Goal: Task Accomplishment & Management: Complete application form

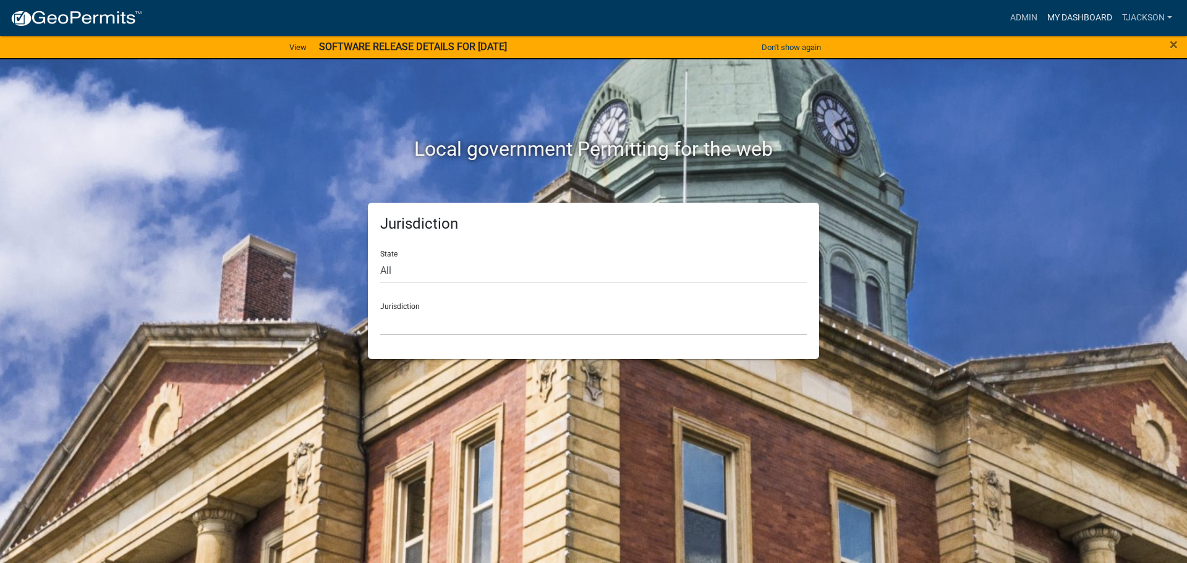
click at [1084, 14] on link "My Dashboard" at bounding box center [1079, 17] width 75 height 23
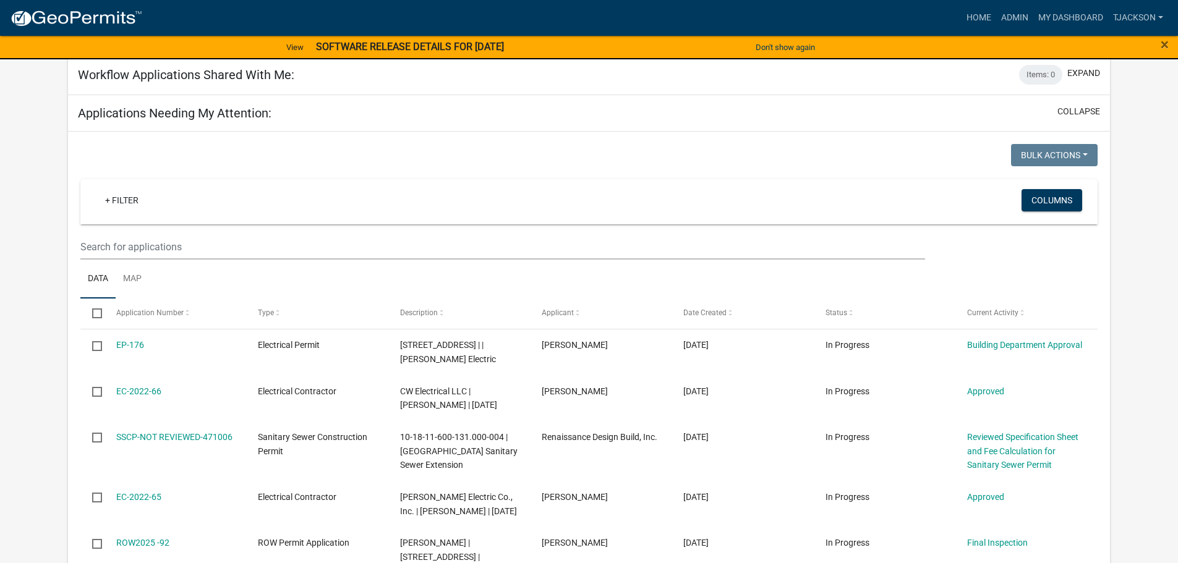
scroll to position [185, 0]
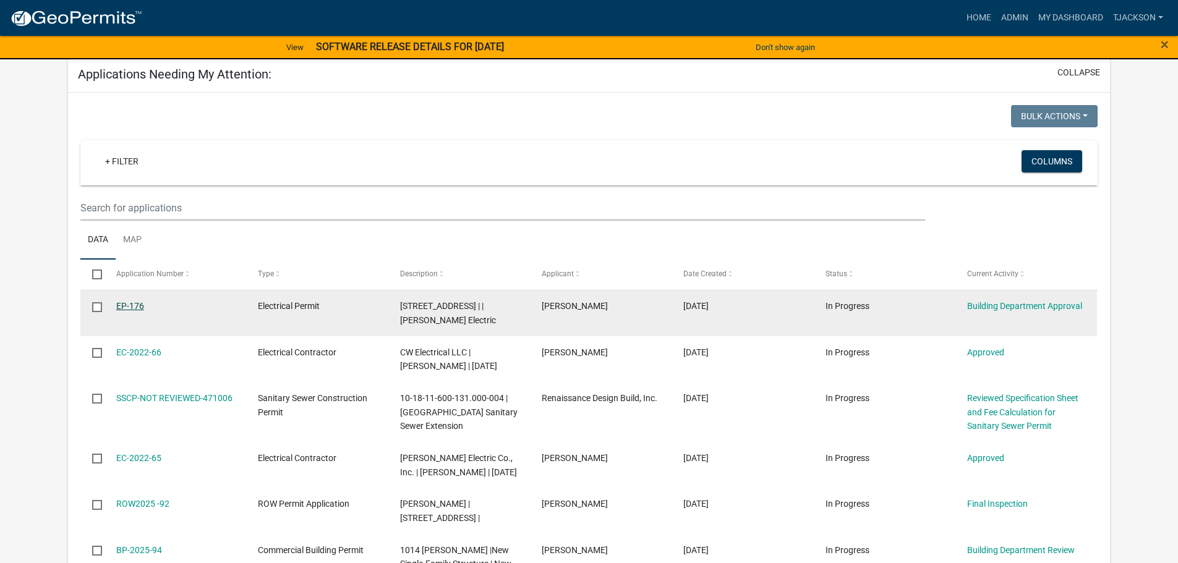
click at [125, 304] on link "EP-176" at bounding box center [130, 306] width 28 height 10
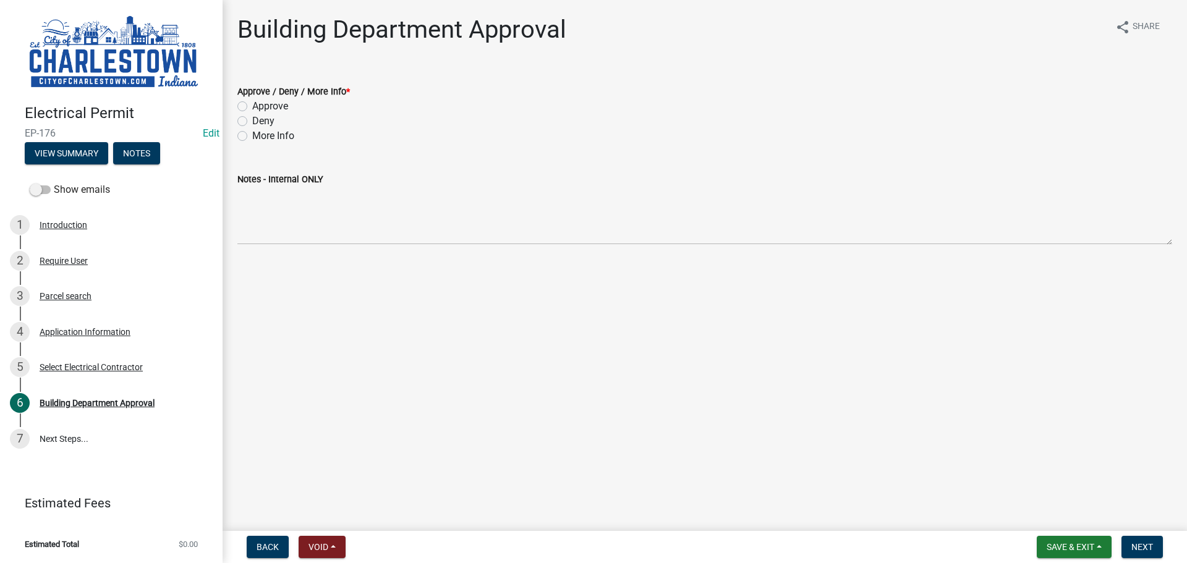
click at [252, 107] on label "Approve" at bounding box center [270, 106] width 36 height 15
click at [252, 107] on input "Approve" at bounding box center [256, 103] width 8 height 8
radio input "true"
click at [62, 158] on button "View Summary" at bounding box center [66, 153] width 83 height 22
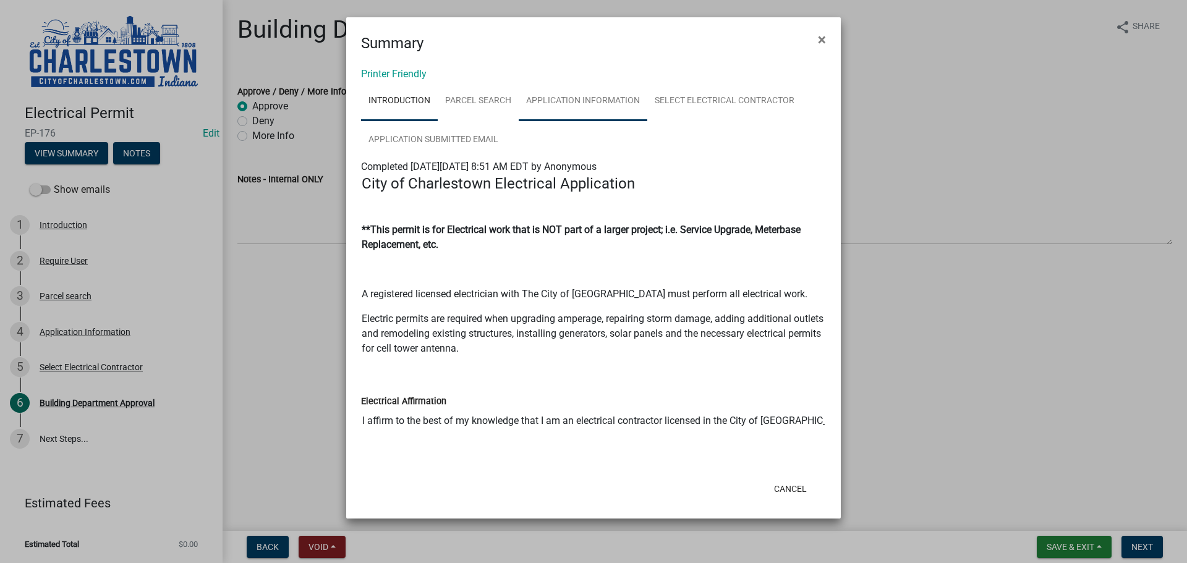
click at [589, 98] on link "Application Information" at bounding box center [583, 102] width 129 height 40
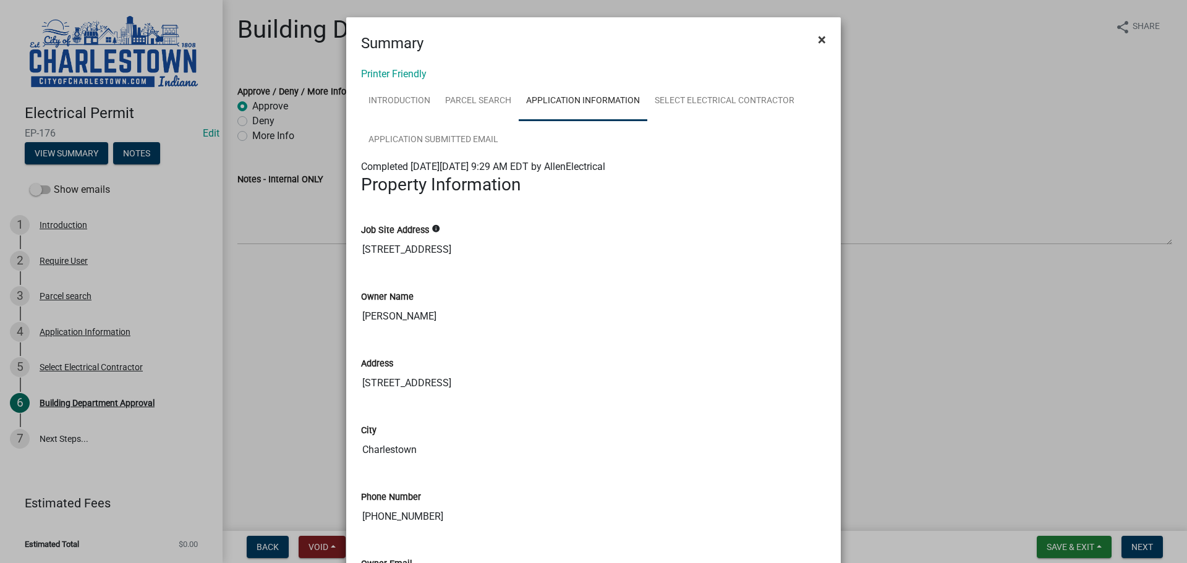
click at [818, 37] on span "×" at bounding box center [822, 39] width 8 height 17
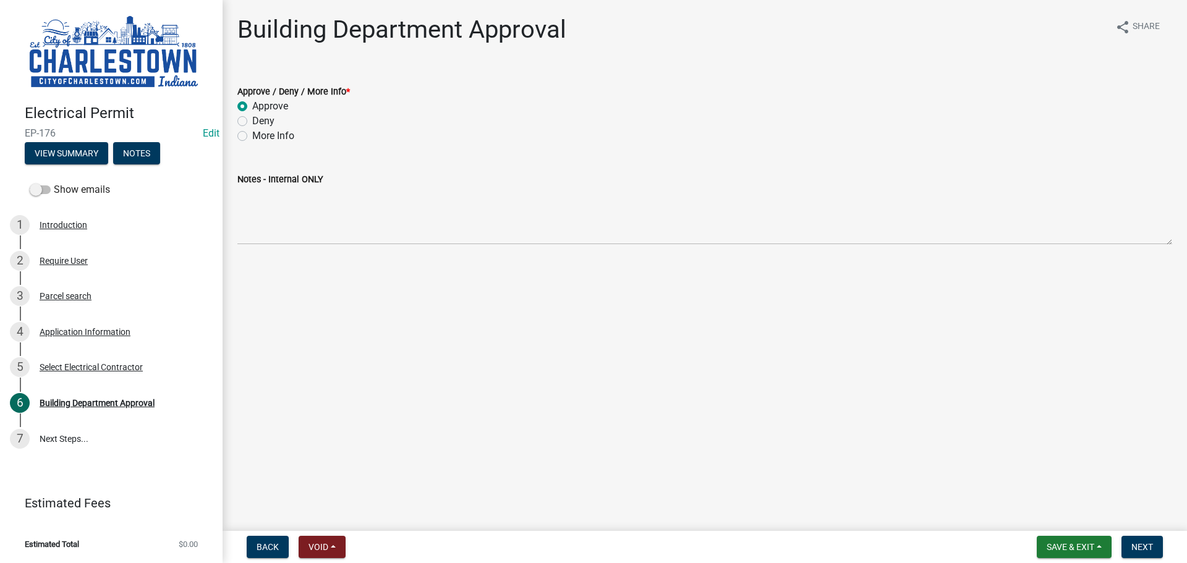
click at [252, 122] on label "Deny" at bounding box center [263, 121] width 22 height 15
click at [252, 122] on input "Deny" at bounding box center [256, 118] width 8 height 8
radio input "true"
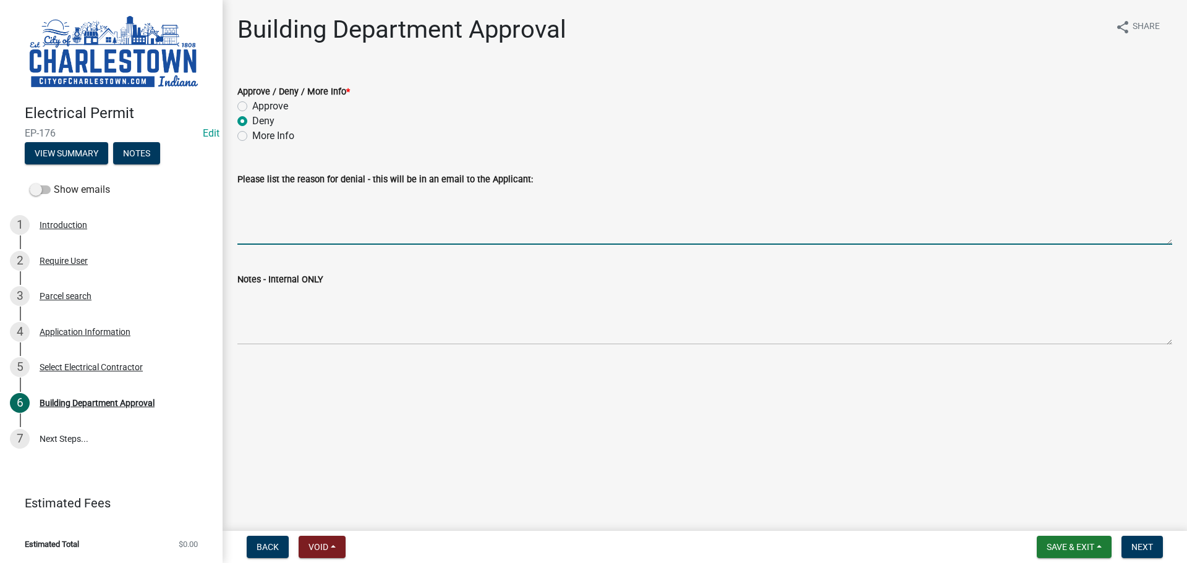
click at [323, 236] on textarea "Please list the reason for denial - this will be in an email to the Applicant:" at bounding box center [704, 216] width 935 height 58
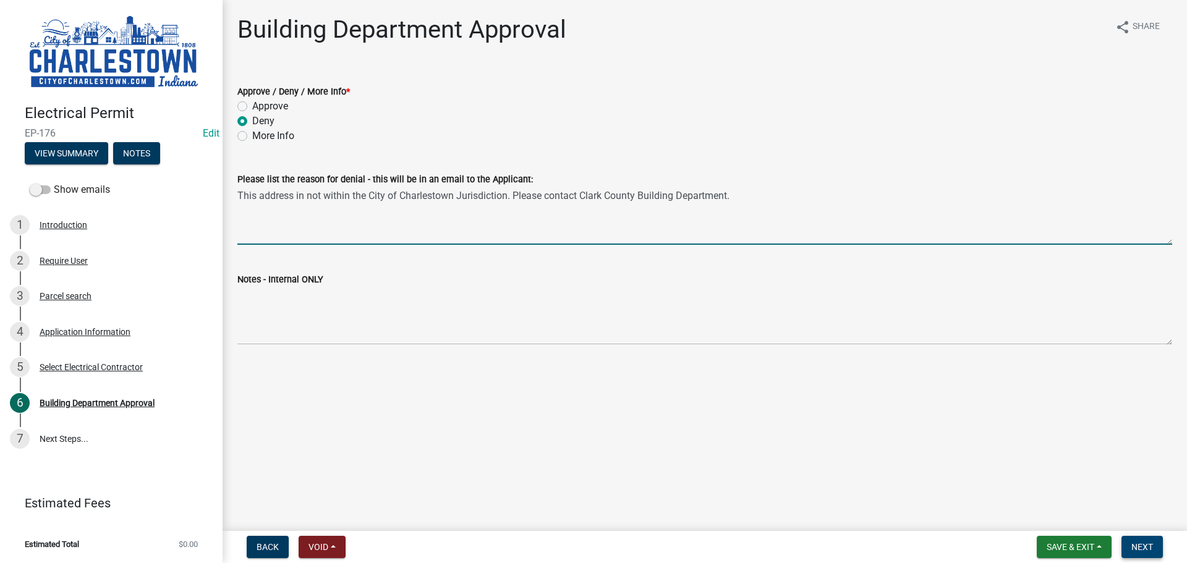
type textarea "This address in not within the City of Charlestown Jurisdiction. Please contact…"
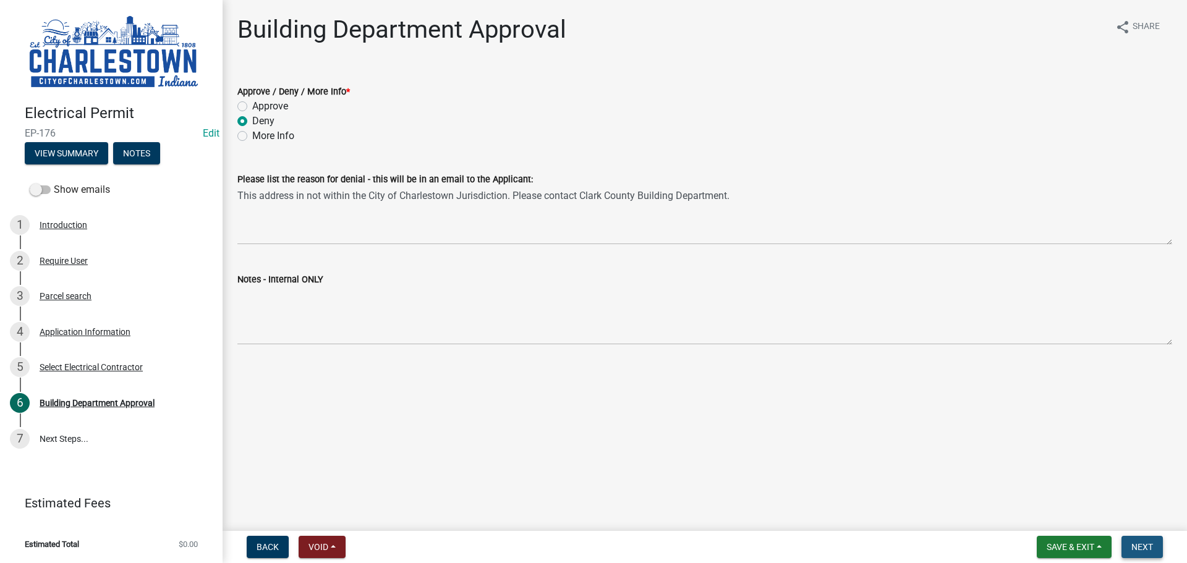
click at [1134, 545] on span "Next" at bounding box center [1142, 547] width 22 height 10
